Goal: Find specific page/section: Find specific page/section

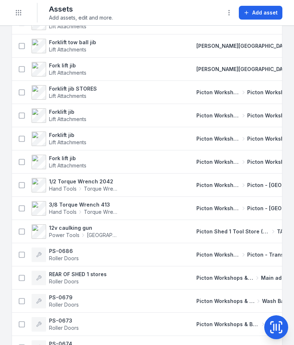
scroll to position [415, 0]
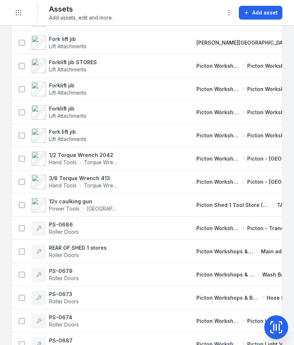
click at [247, 185] on span "Picton - [GEOGRAPHIC_DATA]" at bounding box center [269, 181] width 44 height 7
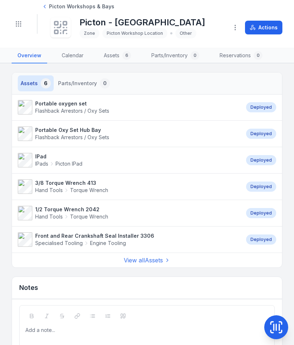
click at [19, 25] on icon "Toggle navigation" at bounding box center [18, 23] width 7 height 7
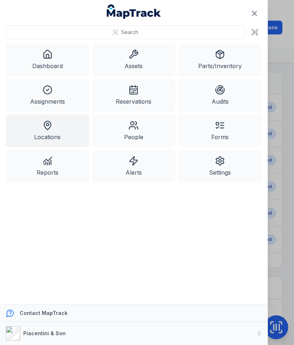
click at [135, 61] on link "Assets" at bounding box center [133, 60] width 83 height 33
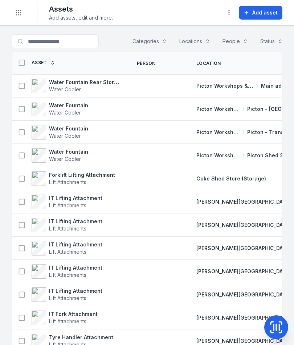
click at [15, 16] on icon "Toggle navigation" at bounding box center [18, 12] width 7 height 7
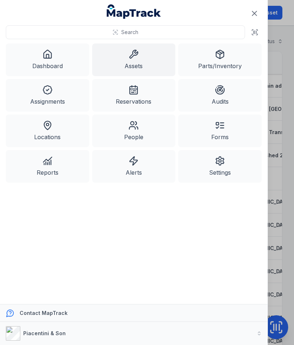
click at [56, 130] on link "Locations" at bounding box center [47, 131] width 83 height 33
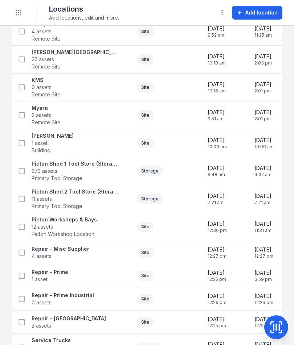
scroll to position [197, 0]
click at [18, 18] on button "Toggle Navigation" at bounding box center [19, 13] width 14 height 14
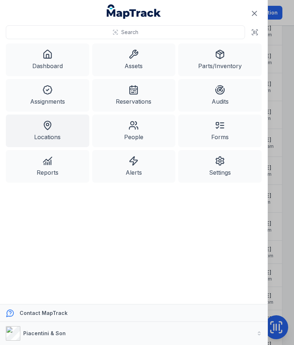
click at [145, 59] on link "Assets" at bounding box center [133, 60] width 83 height 33
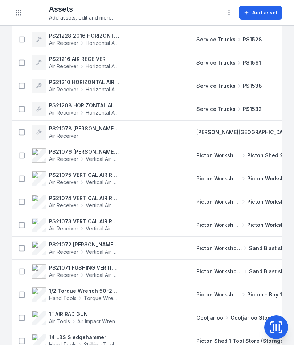
scroll to position [5944, 0]
